Goal: Task Accomplishment & Management: Manage account settings

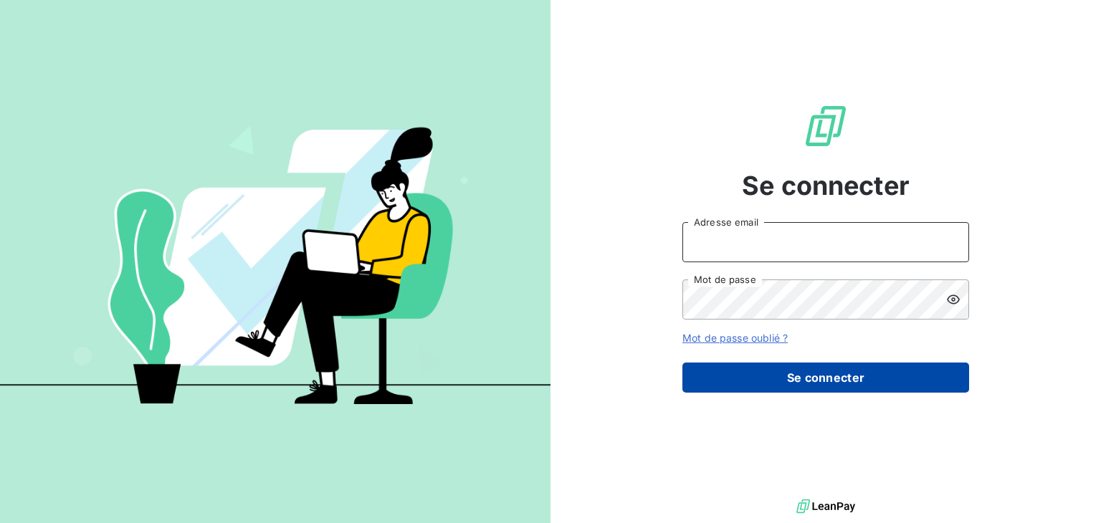
type input "[EMAIL_ADDRESS][DOMAIN_NAME]"
click at [853, 376] on button "Se connecter" at bounding box center [825, 378] width 287 height 30
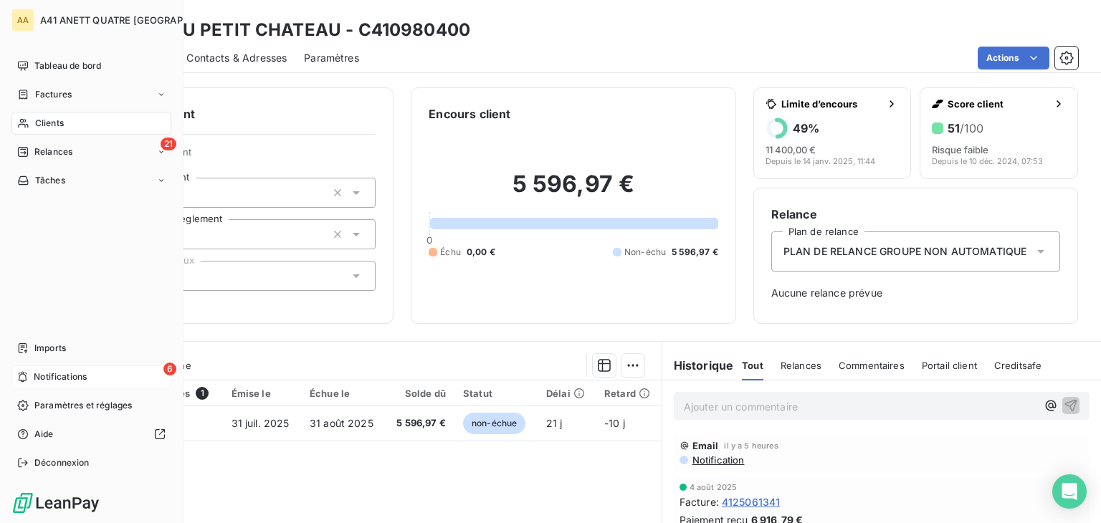
click at [52, 378] on span "Notifications" at bounding box center [60, 376] width 53 height 13
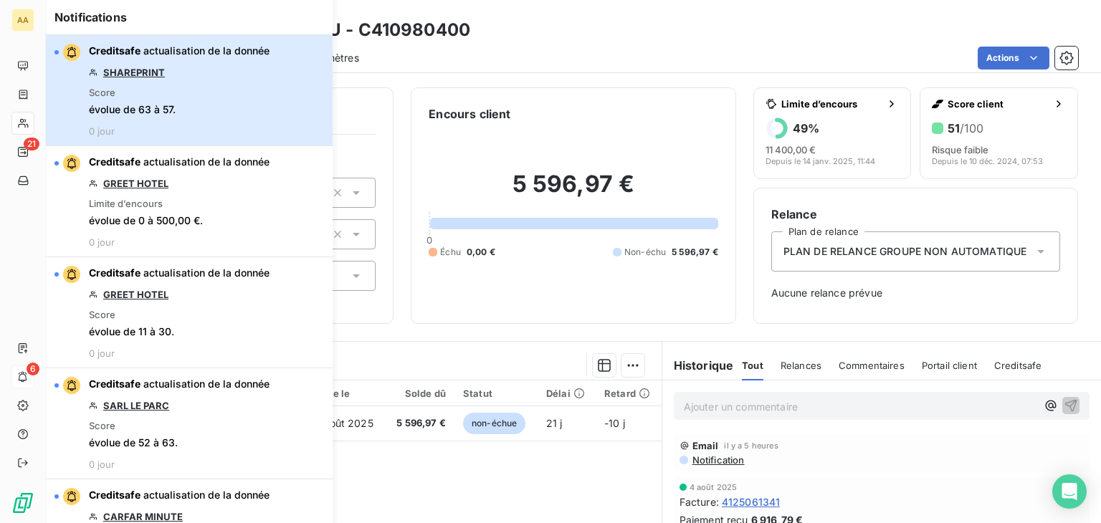
click at [235, 58] on div "Creditsafe actualisation de la donnée SHAREPRINT Score évolue de 63 à 57. 0 jour" at bounding box center [179, 90] width 181 height 93
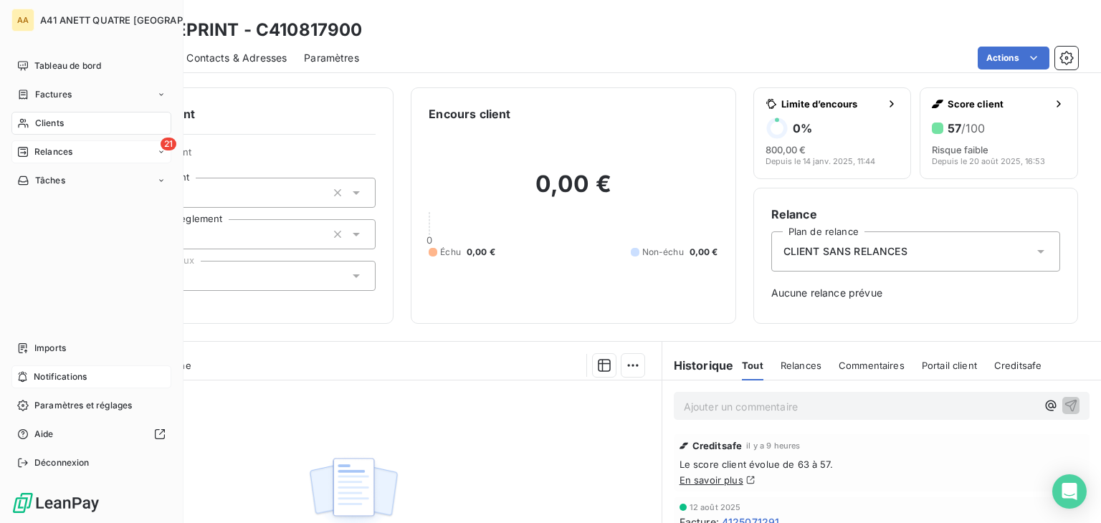
click at [28, 153] on icon at bounding box center [22, 151] width 11 height 11
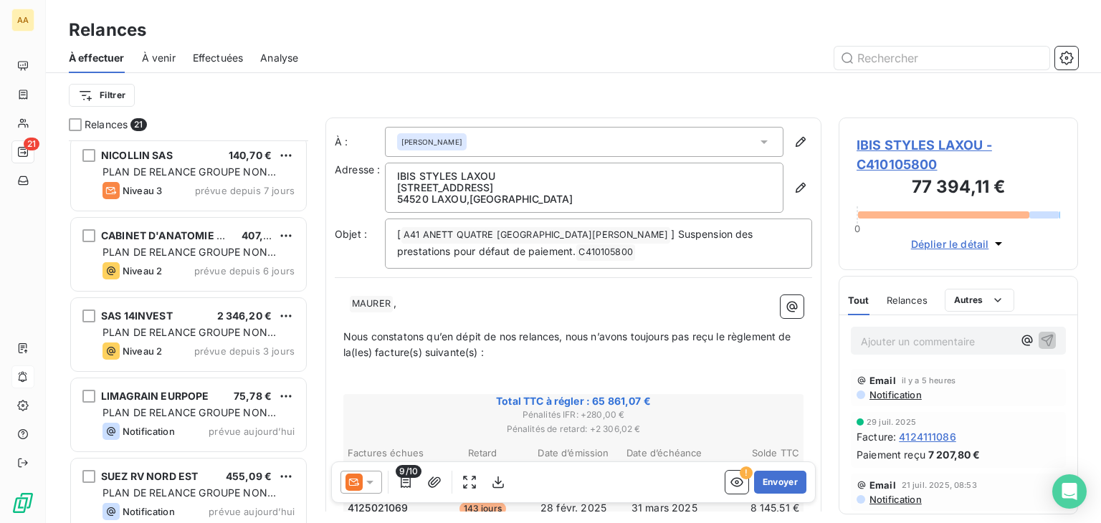
scroll to position [1303, 0]
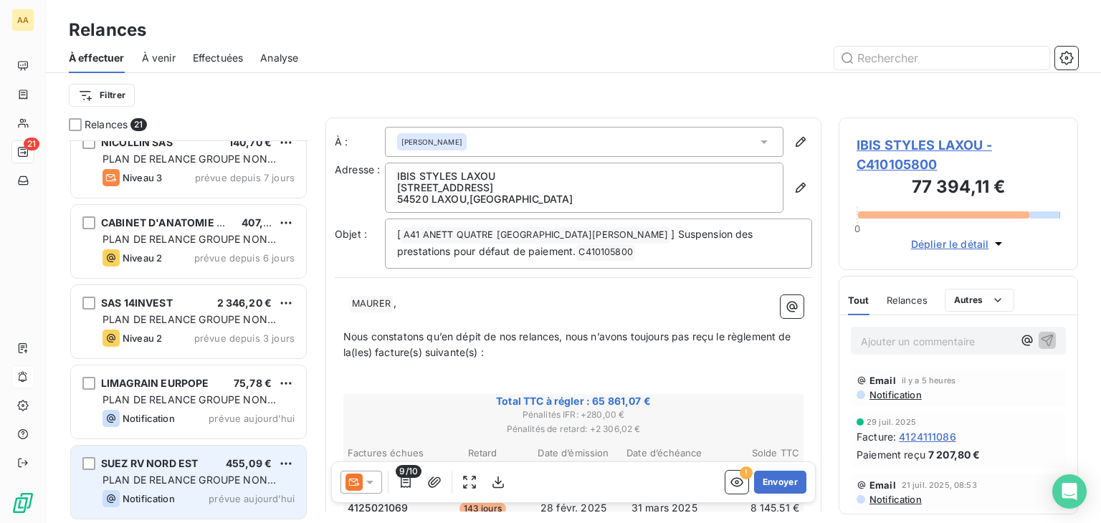
click at [178, 461] on span "SUEZ RV NORD EST" at bounding box center [149, 463] width 97 height 12
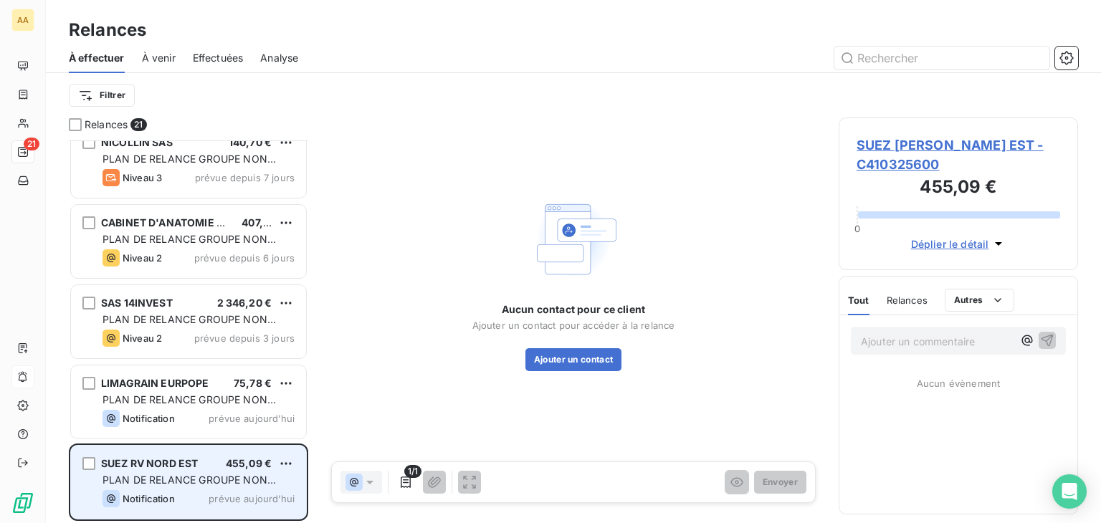
click at [178, 461] on span "SUEZ RV NORD EST" at bounding box center [149, 463] width 97 height 12
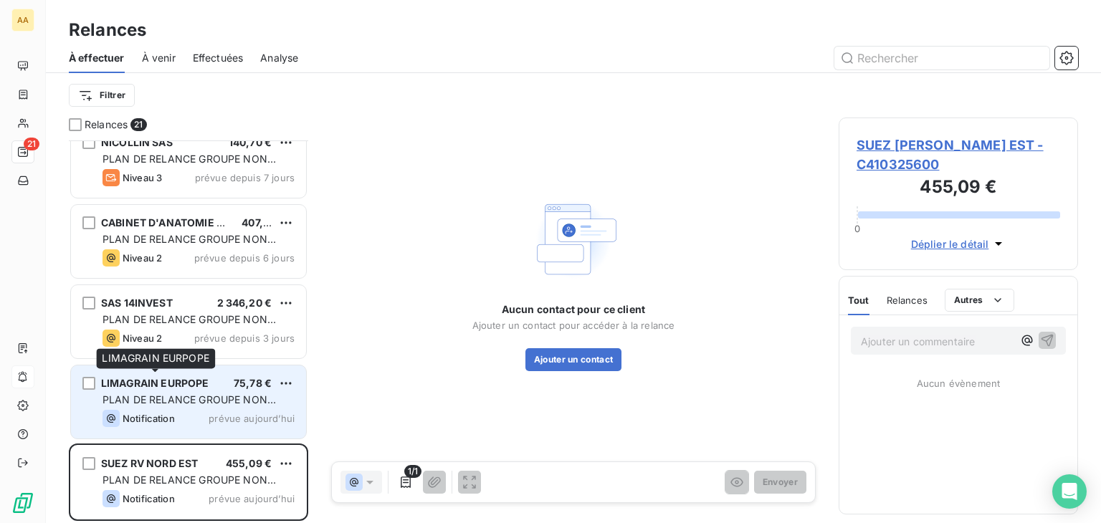
click at [173, 378] on span "LIMAGRAIN EURPOPE" at bounding box center [155, 383] width 108 height 12
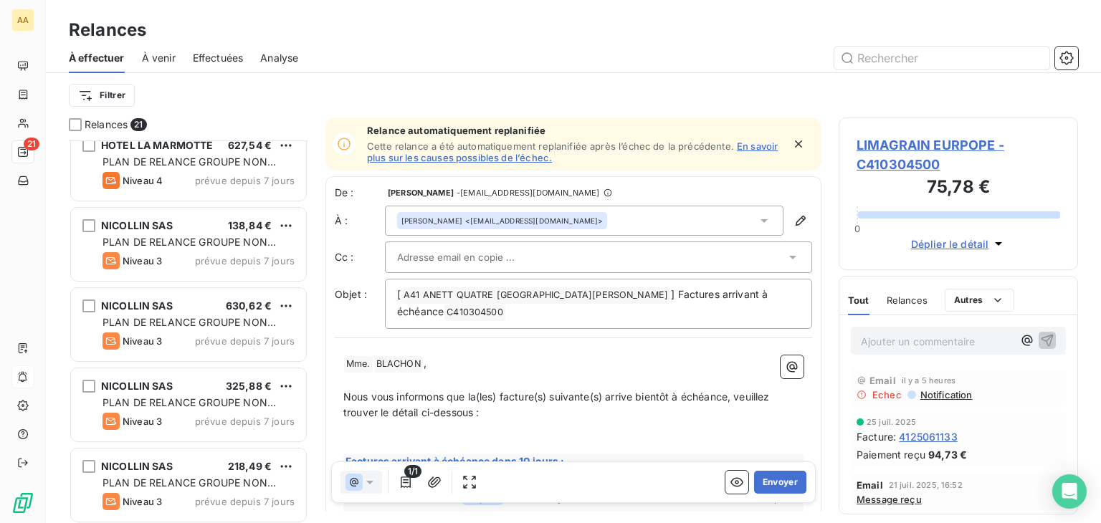
scroll to position [515, 0]
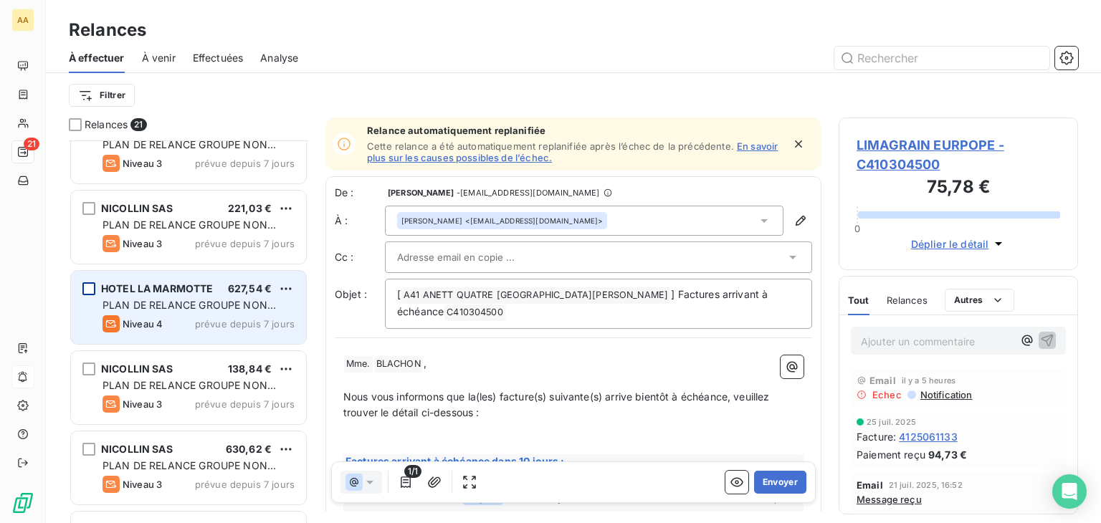
click at [91, 285] on div "grid" at bounding box center [88, 288] width 13 height 13
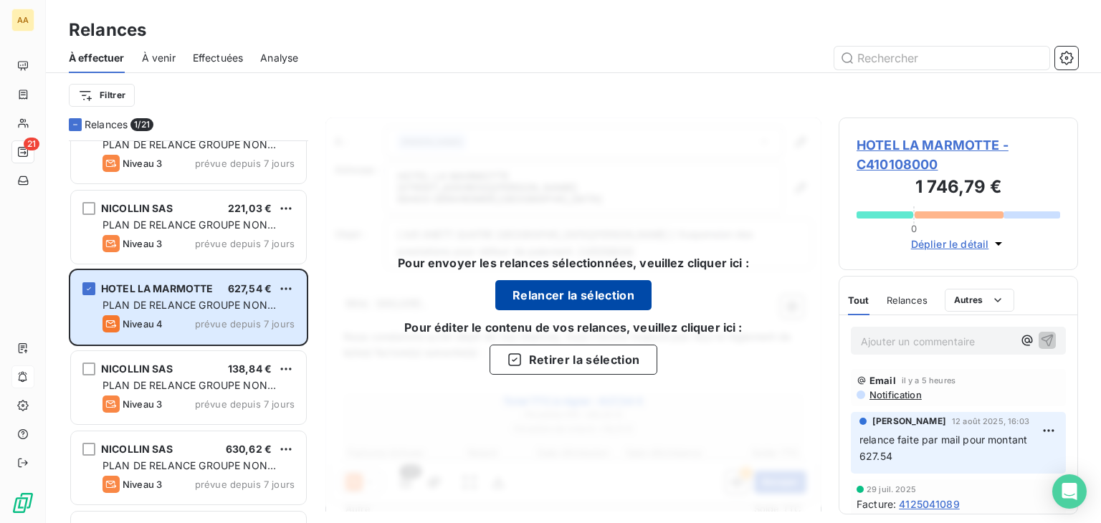
click at [527, 290] on button "Relancer la sélection" at bounding box center [573, 295] width 156 height 30
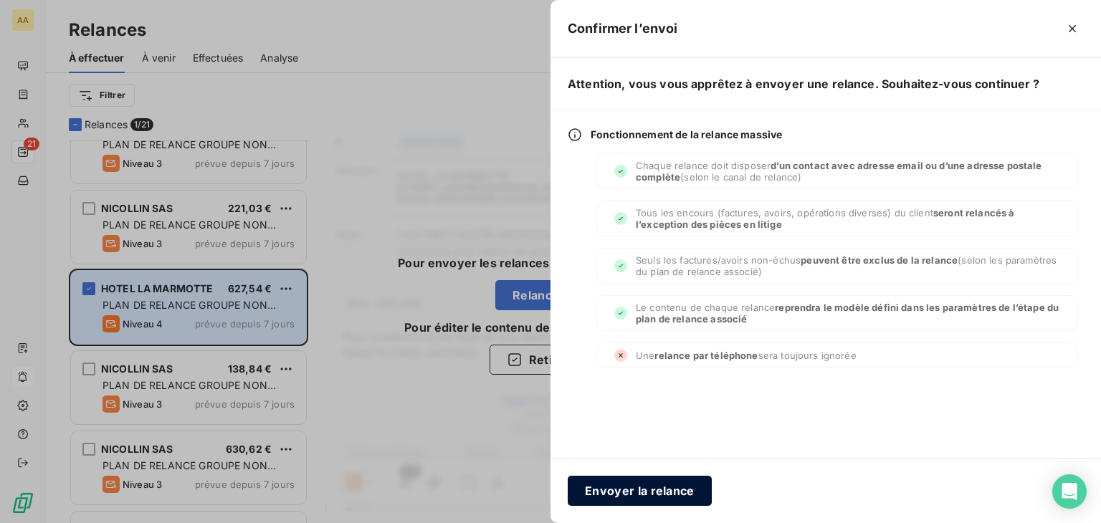
click at [659, 491] on button "Envoyer la relance" at bounding box center [640, 491] width 144 height 30
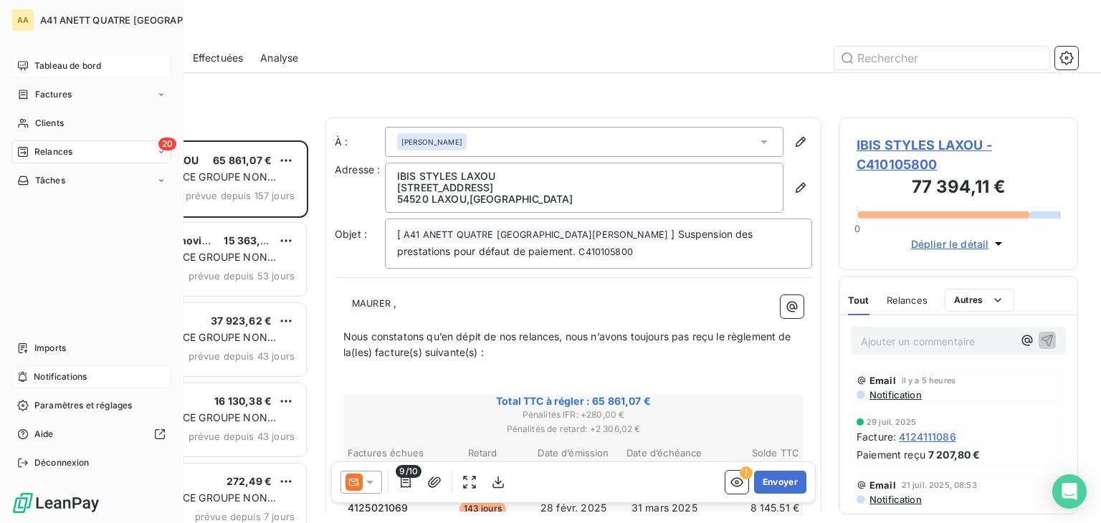
click at [30, 64] on div "Tableau de bord" at bounding box center [91, 65] width 160 height 23
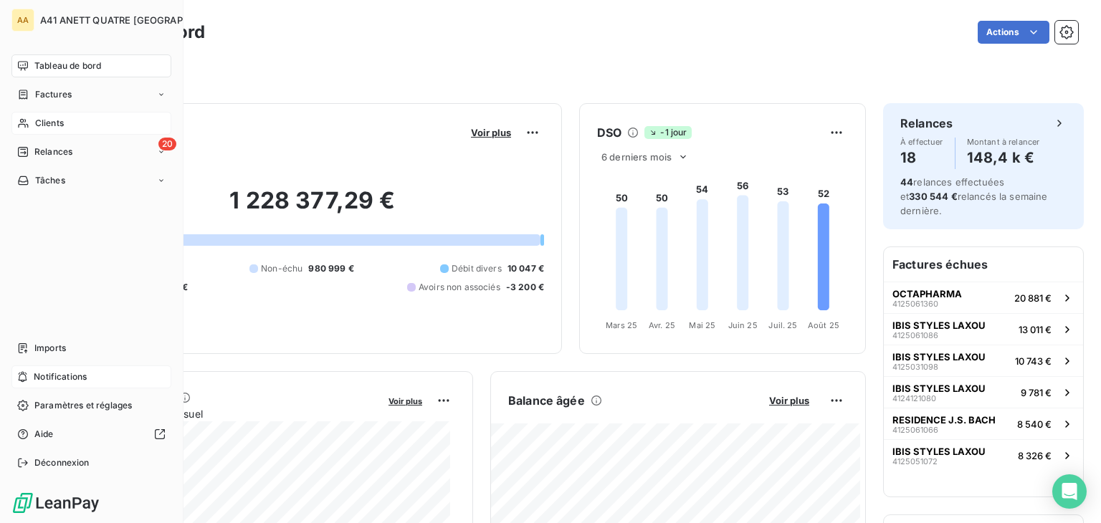
click at [57, 115] on div "Clients" at bounding box center [91, 123] width 160 height 23
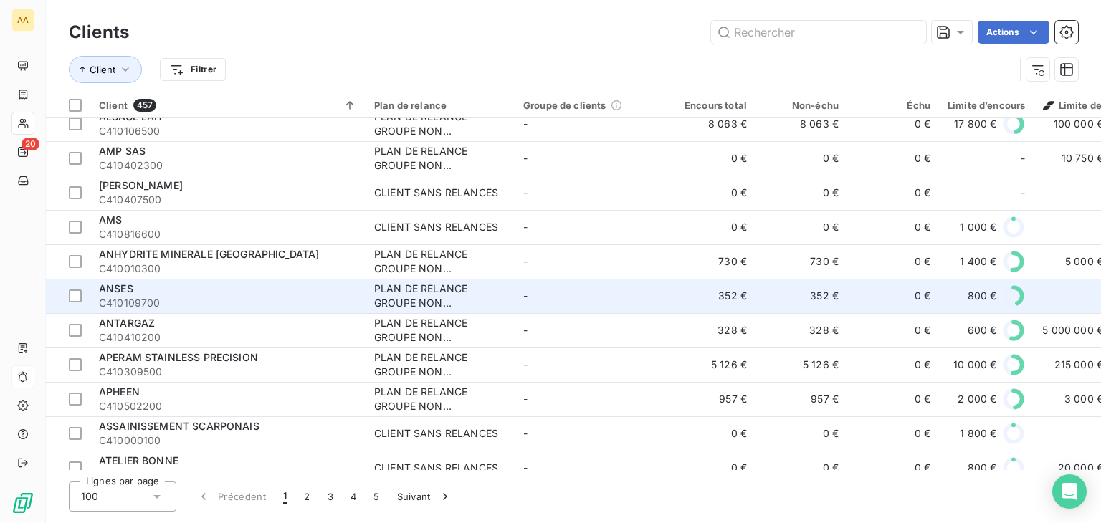
scroll to position [573, 0]
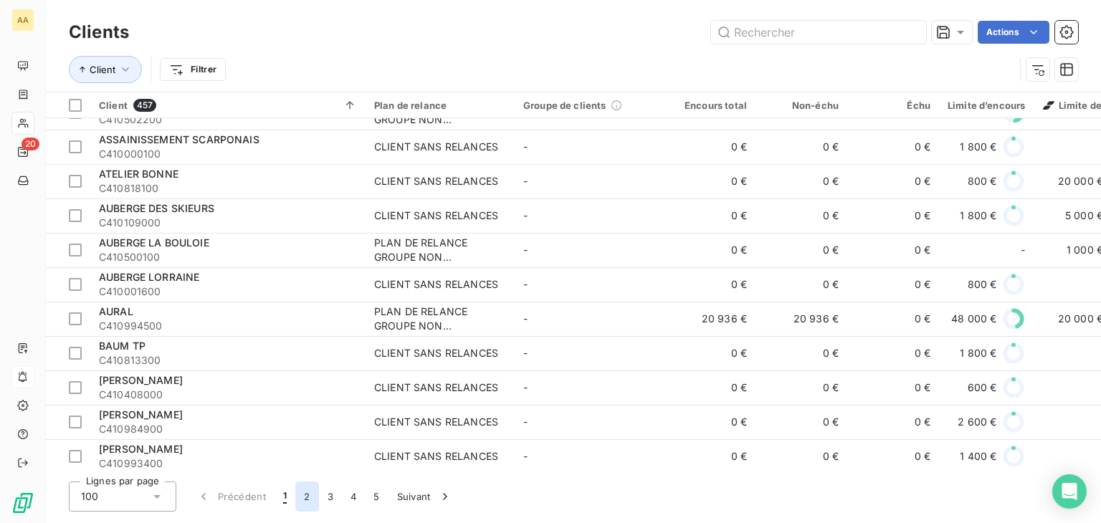
click at [306, 497] on button "2" at bounding box center [306, 497] width 23 height 30
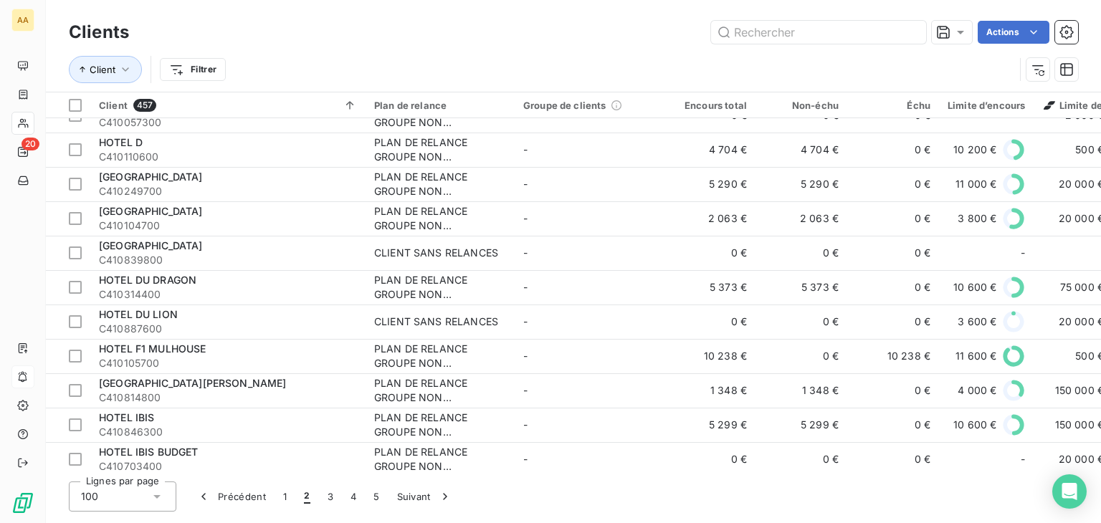
scroll to position [3094, 0]
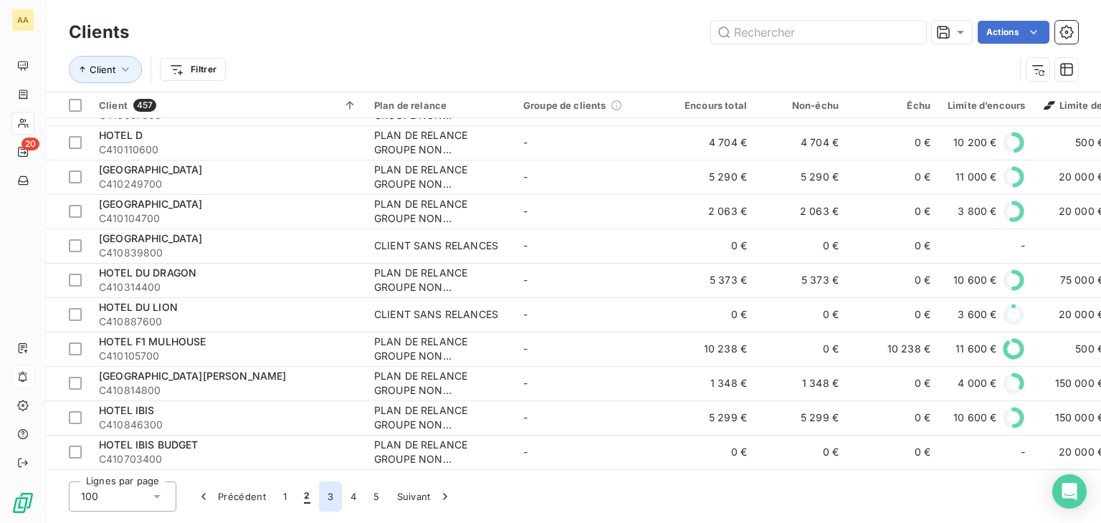
click at [328, 497] on button "3" at bounding box center [330, 497] width 23 height 30
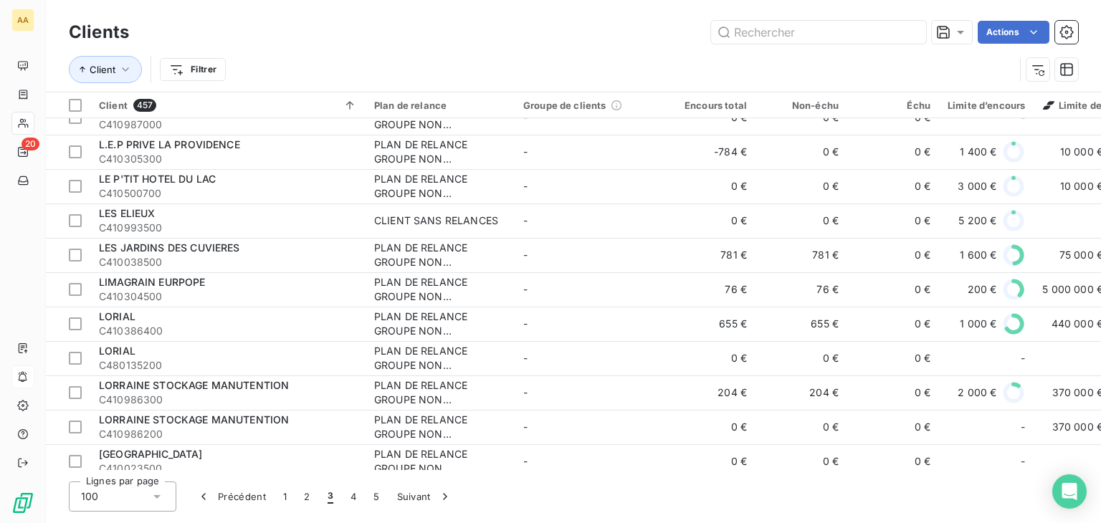
scroll to position [1720, 0]
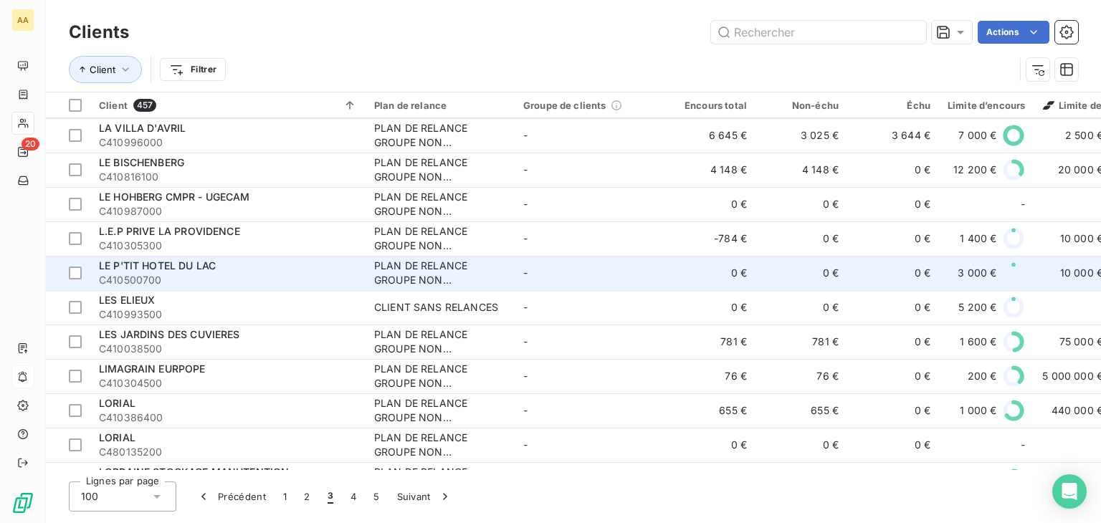
click at [249, 269] on div "LE P'TIT HOTEL DU LAC" at bounding box center [228, 266] width 258 height 14
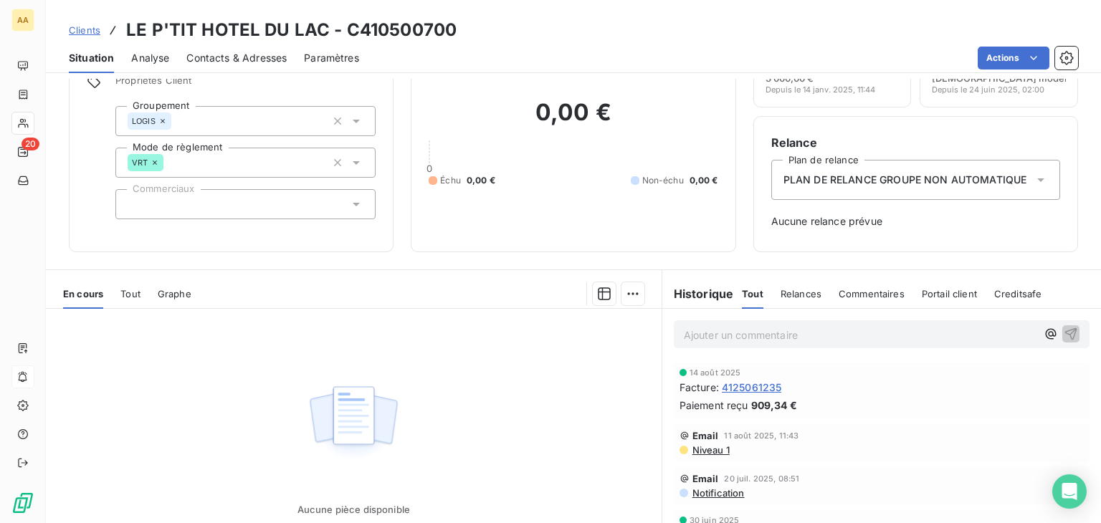
click at [740, 387] on span "4125061235" at bounding box center [752, 387] width 60 height 15
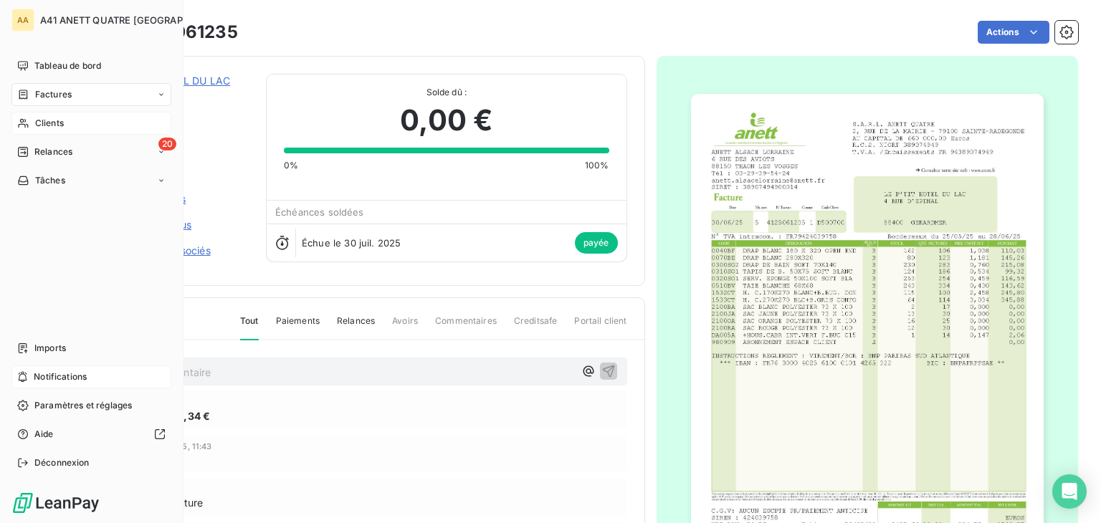
click at [68, 124] on div "Clients" at bounding box center [91, 123] width 160 height 23
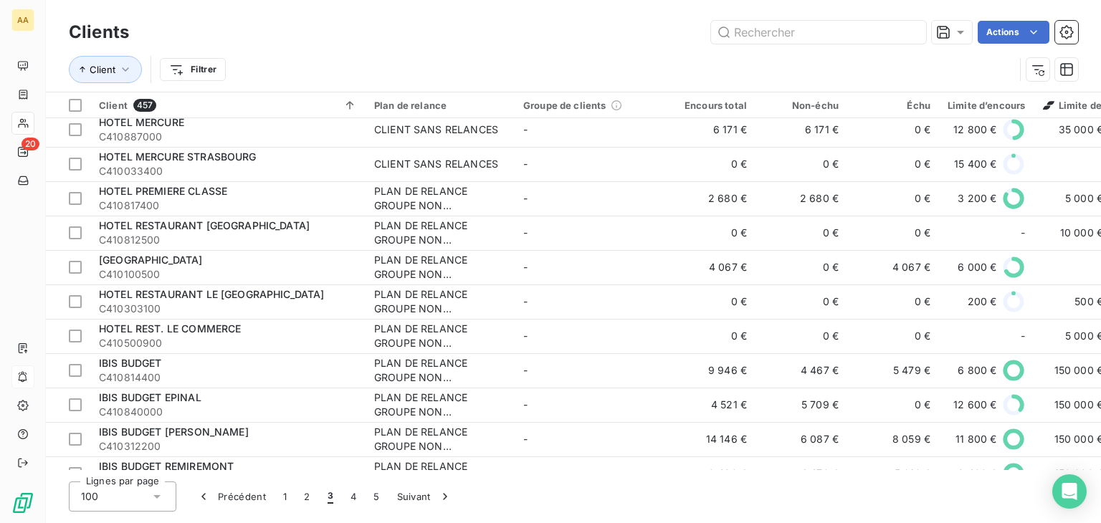
scroll to position [215, 0]
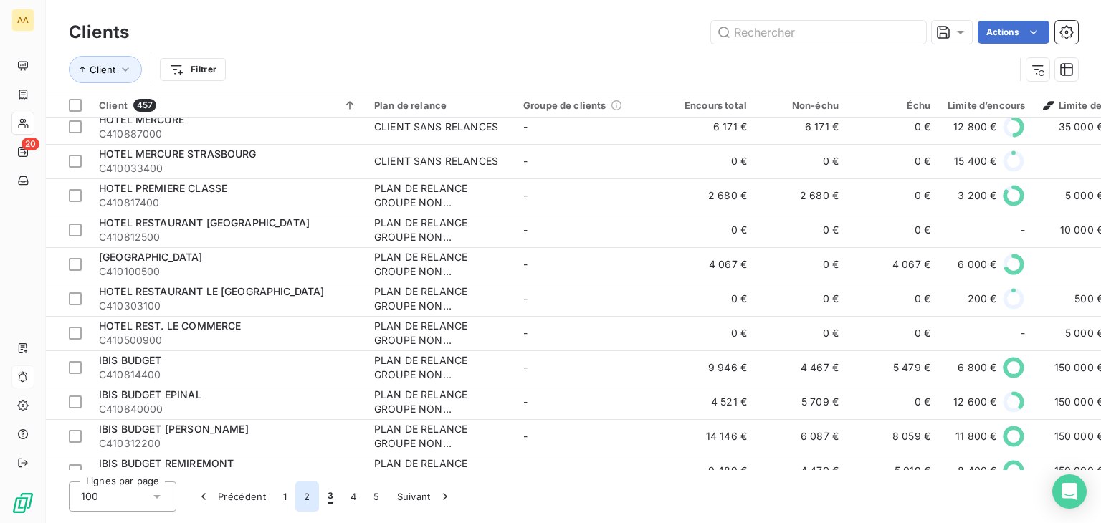
click at [307, 493] on button "2" at bounding box center [306, 497] width 23 height 30
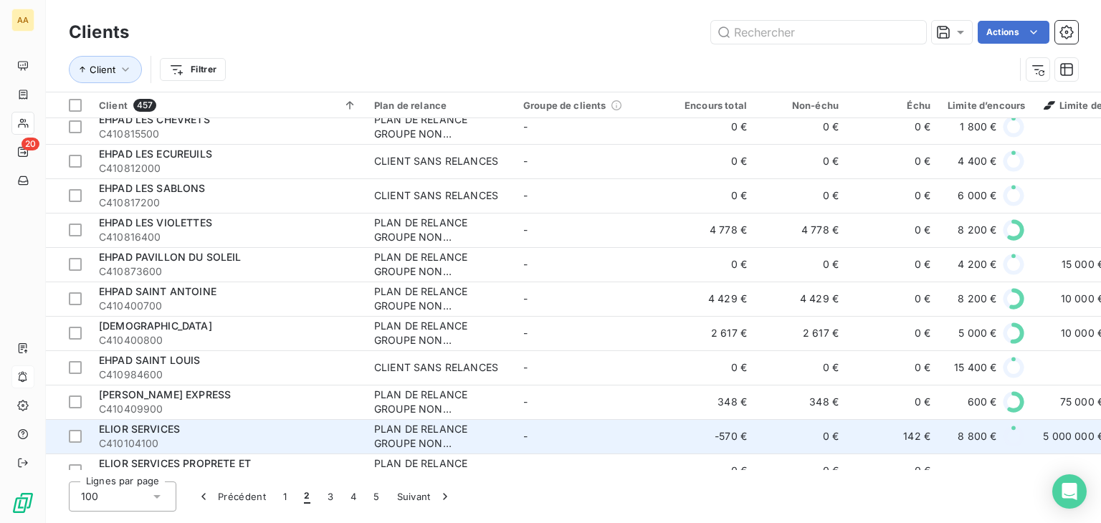
click at [410, 425] on div "PLAN DE RELANCE GROUPE NON AUTOMATIQUE" at bounding box center [440, 436] width 132 height 29
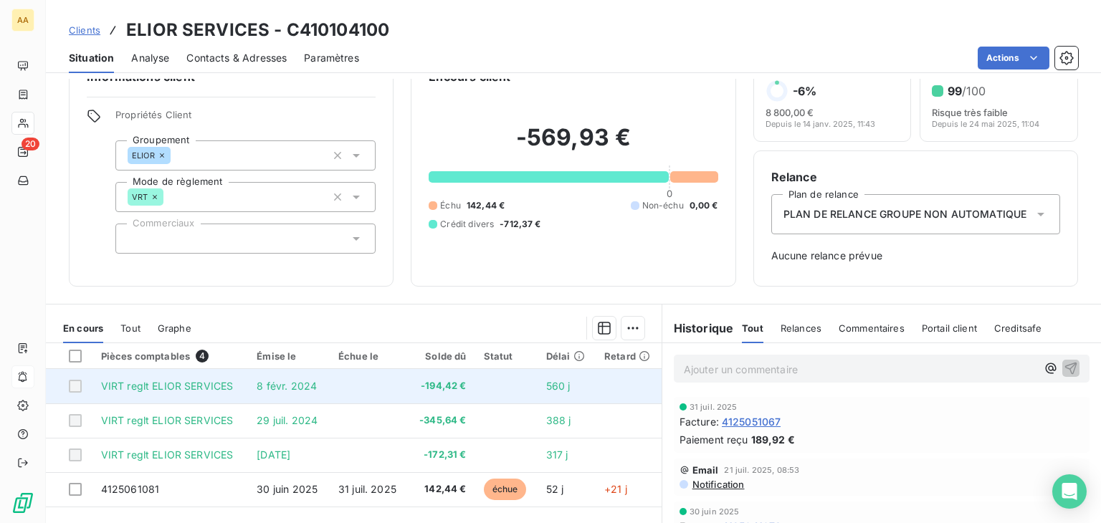
scroll to position [72, 0]
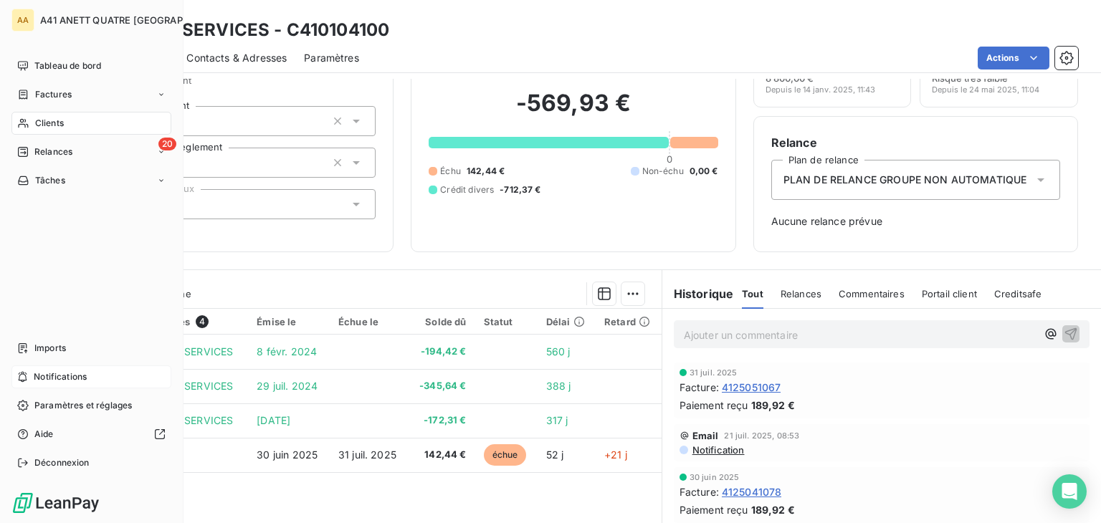
click at [62, 118] on span "Clients" at bounding box center [49, 123] width 29 height 13
click at [50, 122] on span "Clients" at bounding box center [49, 123] width 29 height 13
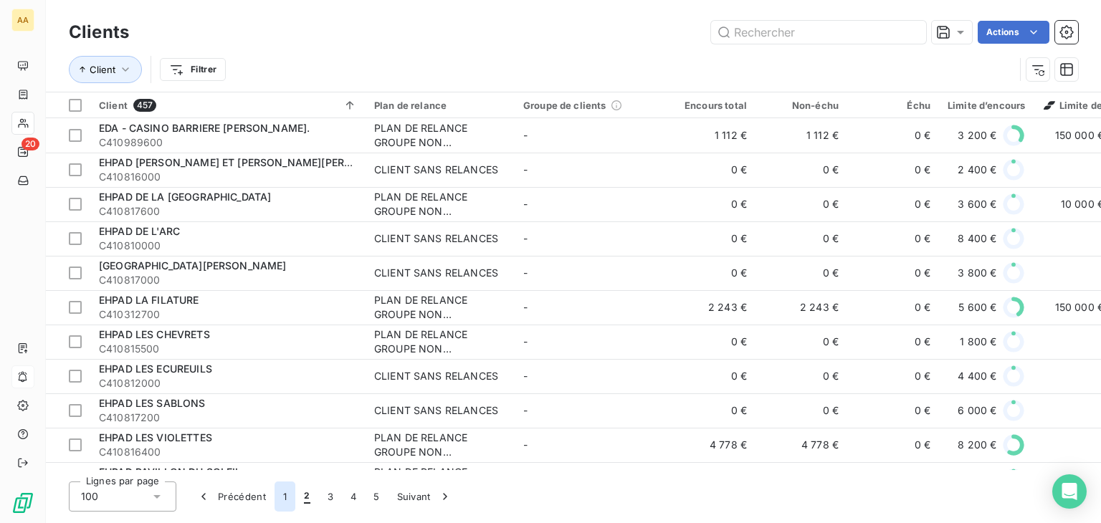
click at [287, 498] on button "1" at bounding box center [284, 497] width 21 height 30
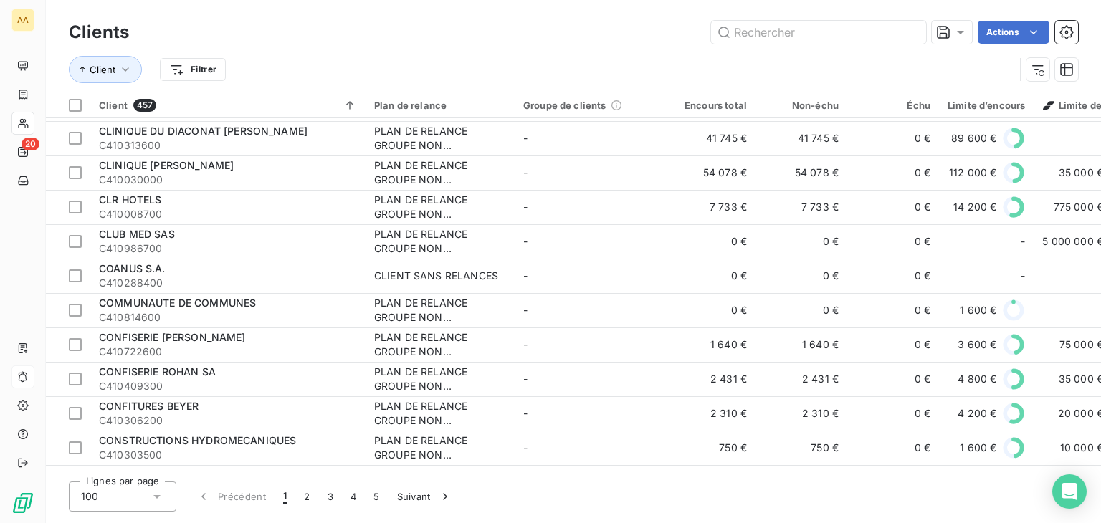
scroll to position [2723, 0]
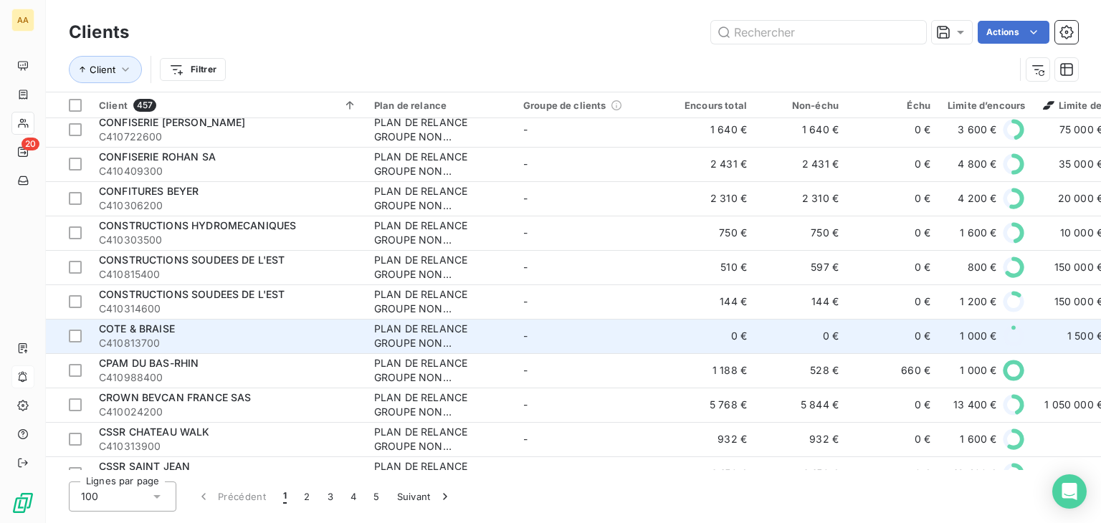
click at [409, 334] on div "PLAN DE RELANCE GROUPE NON AUTOMATIQUE" at bounding box center [440, 336] width 132 height 29
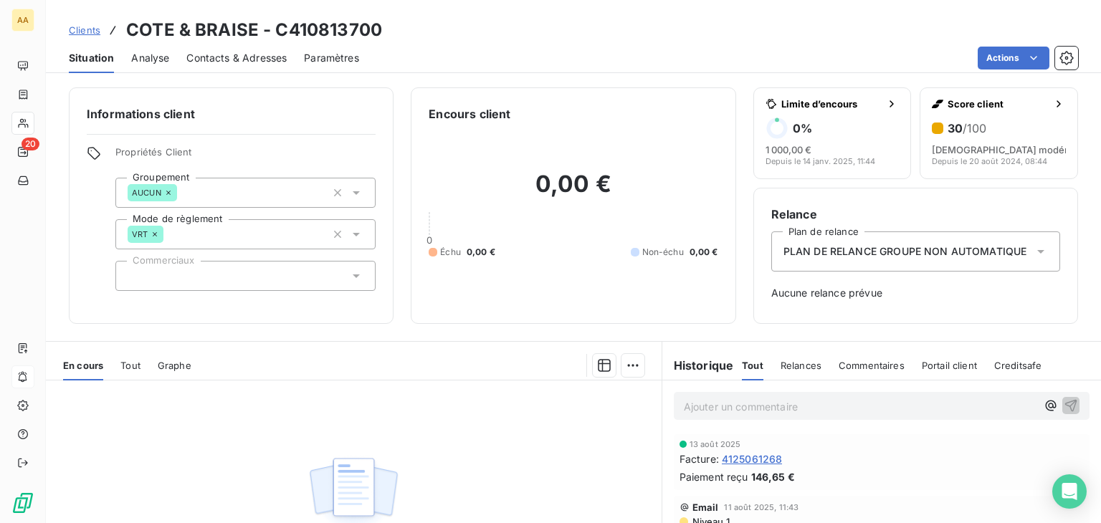
scroll to position [143, 0]
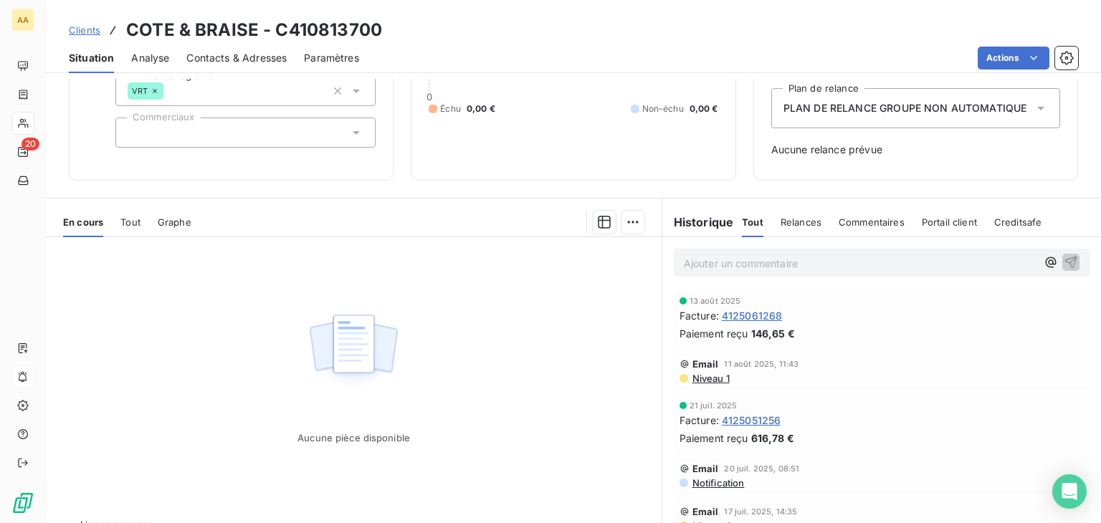
click at [757, 309] on span "4125061268" at bounding box center [752, 315] width 61 height 15
